Goal: Task Accomplishment & Management: Manage account settings

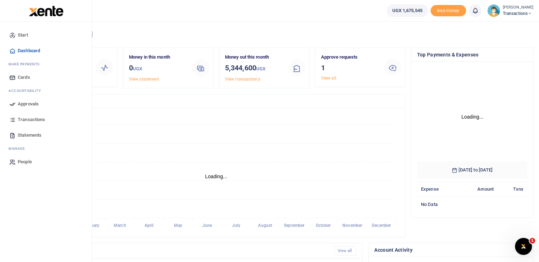
click at [12, 102] on icon at bounding box center [12, 104] width 6 height 6
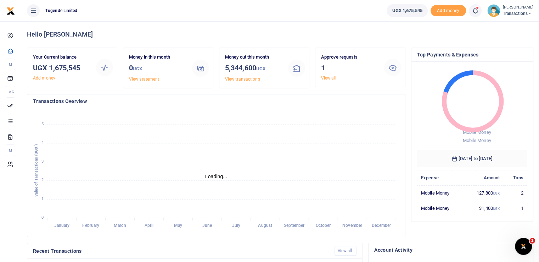
scroll to position [6, 6]
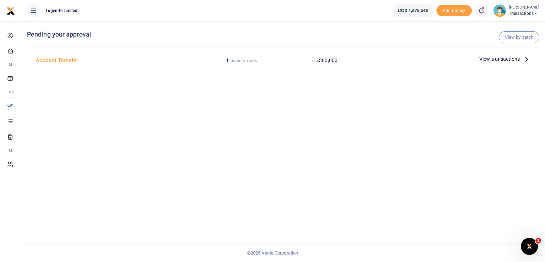
click at [499, 58] on span "View transactions" at bounding box center [499, 59] width 40 height 8
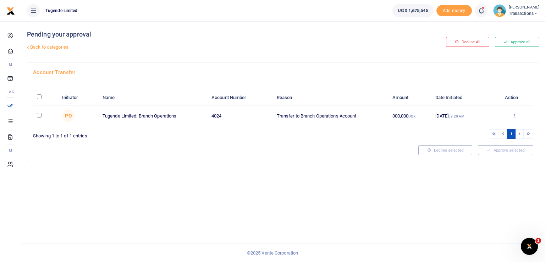
click at [513, 117] on icon at bounding box center [514, 115] width 5 height 5
click at [486, 127] on link "Approve" at bounding box center [489, 127] width 56 height 10
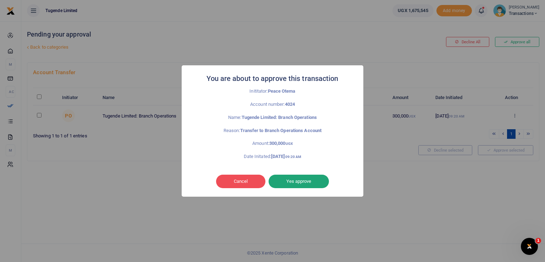
click at [296, 182] on button "Yes approve" at bounding box center [298, 180] width 60 height 13
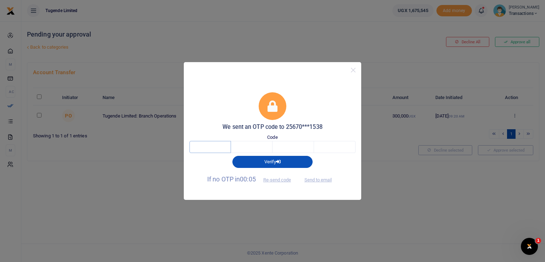
click at [203, 147] on input "text" at bounding box center [209, 147] width 41 height 12
type input "2"
type input "0"
type input "1"
type input "7"
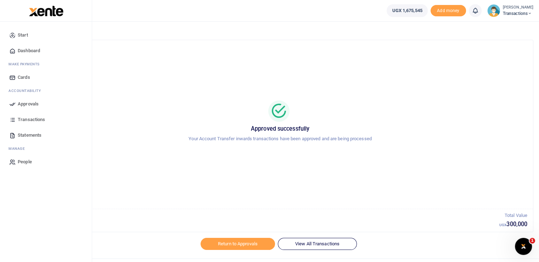
click at [15, 104] on icon at bounding box center [12, 104] width 6 height 6
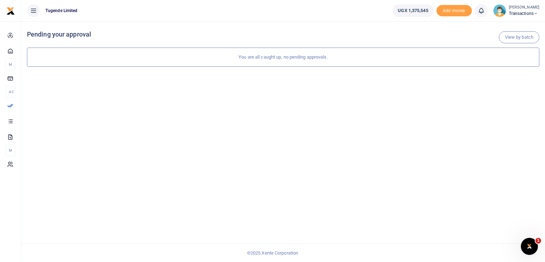
click at [517, 16] on span "Transactions" at bounding box center [523, 13] width 30 height 6
click at [507, 24] on link "Switch accounts" at bounding box center [511, 26] width 56 height 10
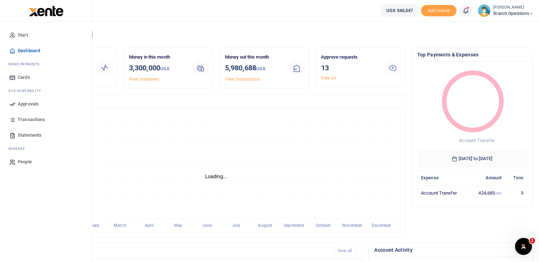
scroll to position [6, 6]
click at [11, 105] on icon at bounding box center [12, 104] width 6 height 6
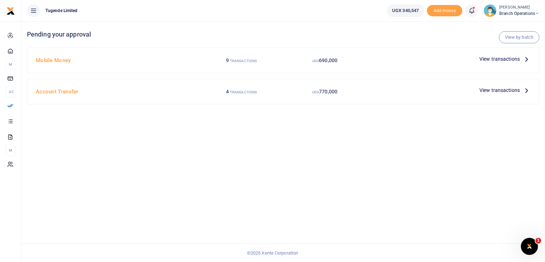
click at [238, 64] on label "9 TRANSACTIONS" at bounding box center [241, 60] width 31 height 7
click at [485, 56] on span "View transactions" at bounding box center [499, 59] width 40 height 8
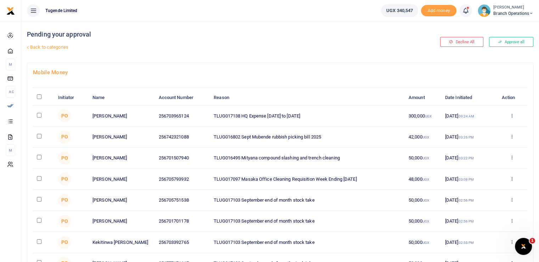
click at [514, 117] on icon at bounding box center [511, 115] width 5 height 5
click at [485, 128] on link "Approve" at bounding box center [486, 127] width 56 height 10
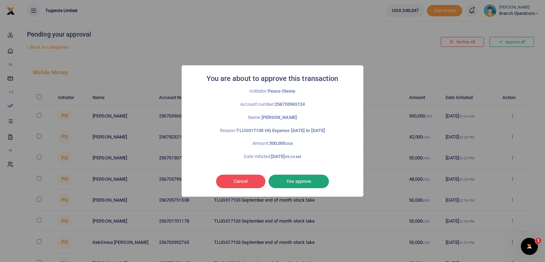
click at [290, 181] on button "Yes approve" at bounding box center [298, 180] width 60 height 13
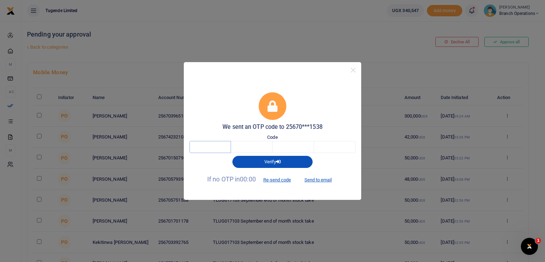
click at [211, 145] on input "text" at bounding box center [209, 147] width 41 height 12
type input "2"
type input "0"
type input "3"
type input "0"
